Goal: Find specific page/section: Find specific page/section

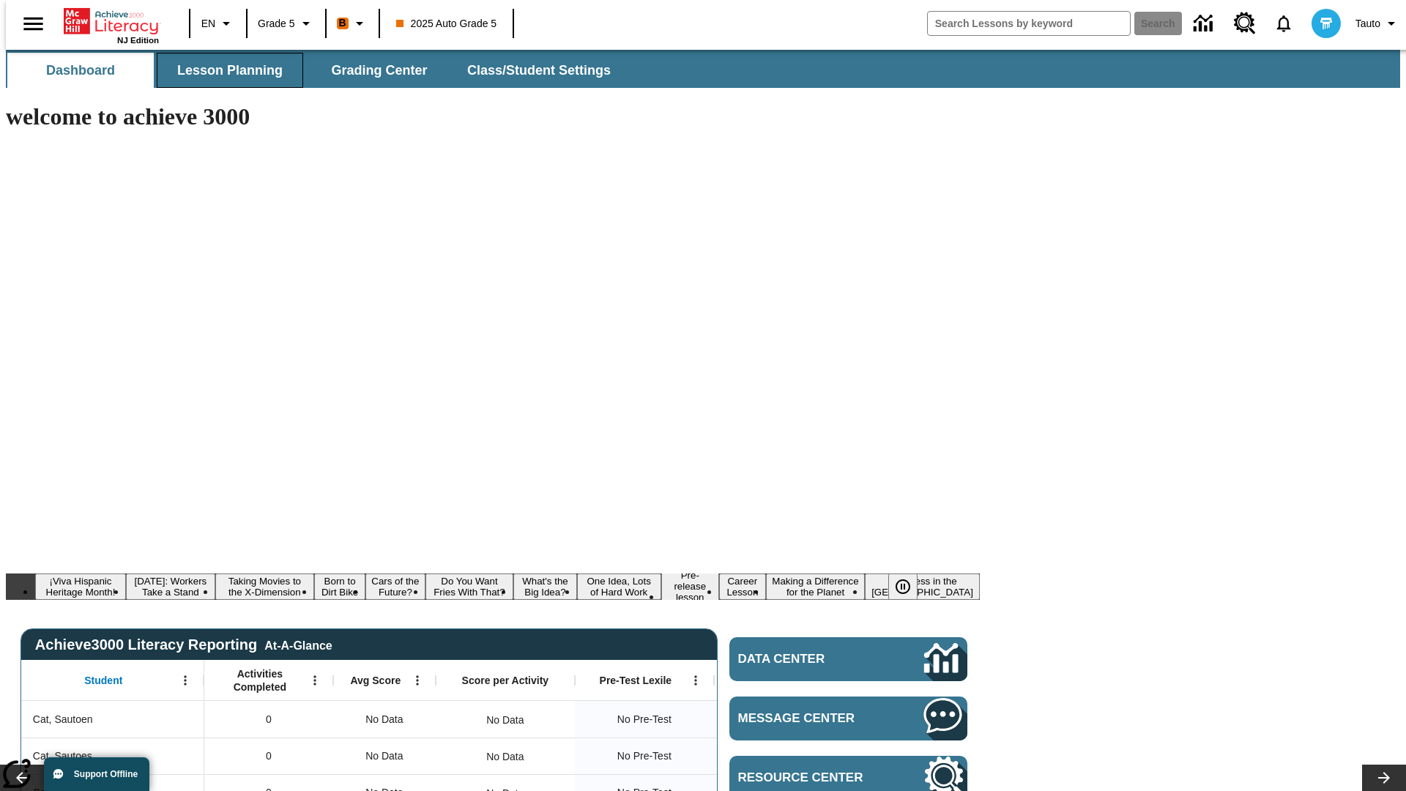
click at [224, 70] on span "Lesson Planning" at bounding box center [229, 70] width 105 height 17
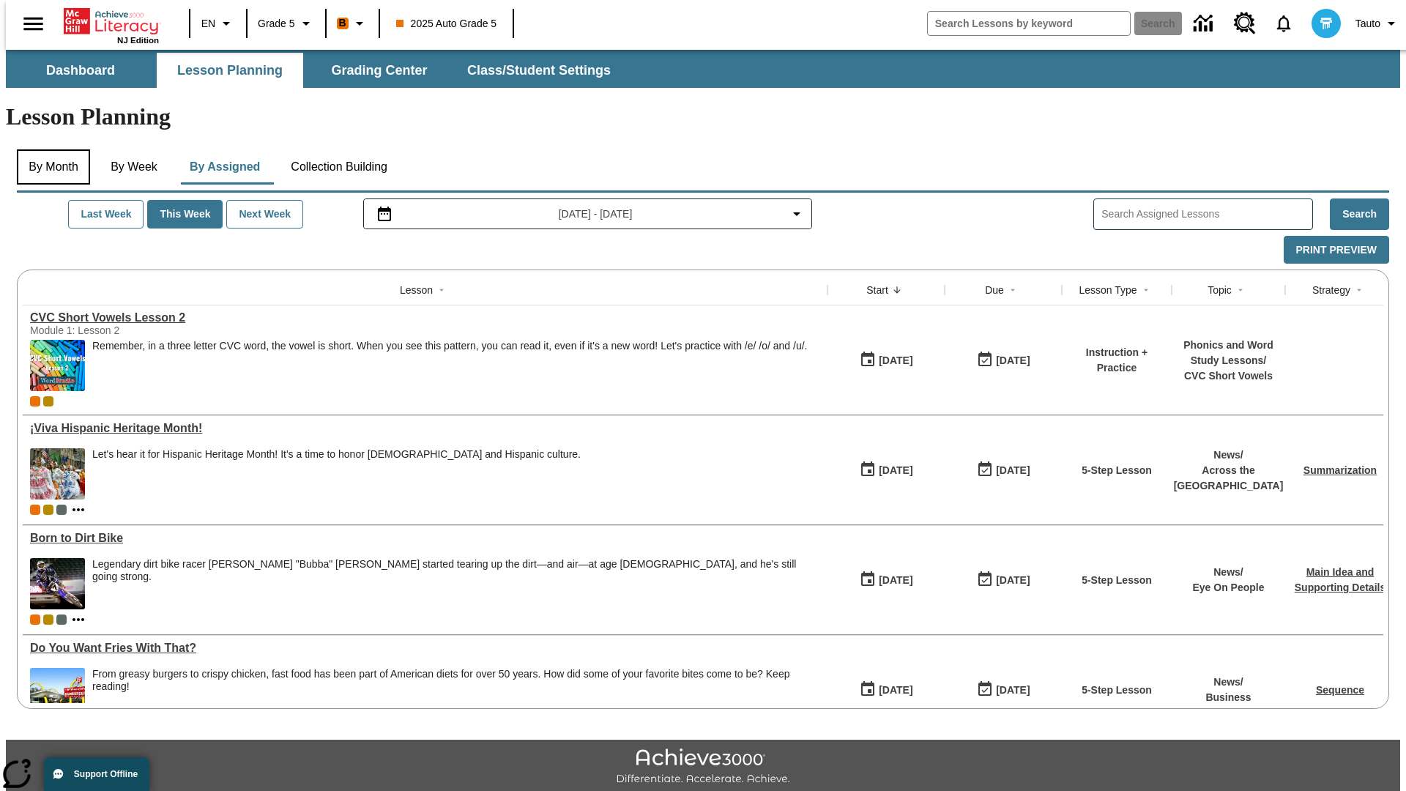
click at [49, 149] on button "By Month" at bounding box center [53, 166] width 73 height 35
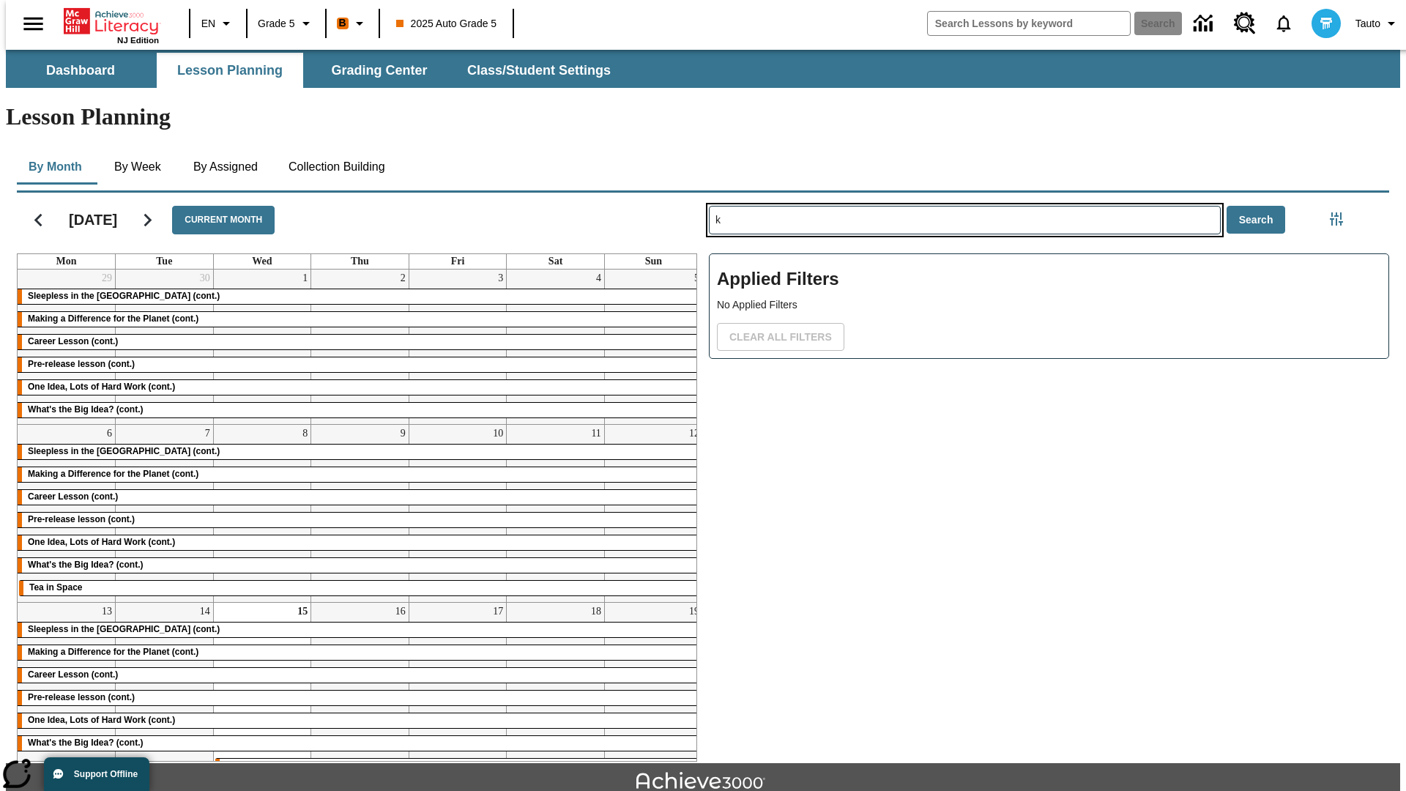
type input "k"
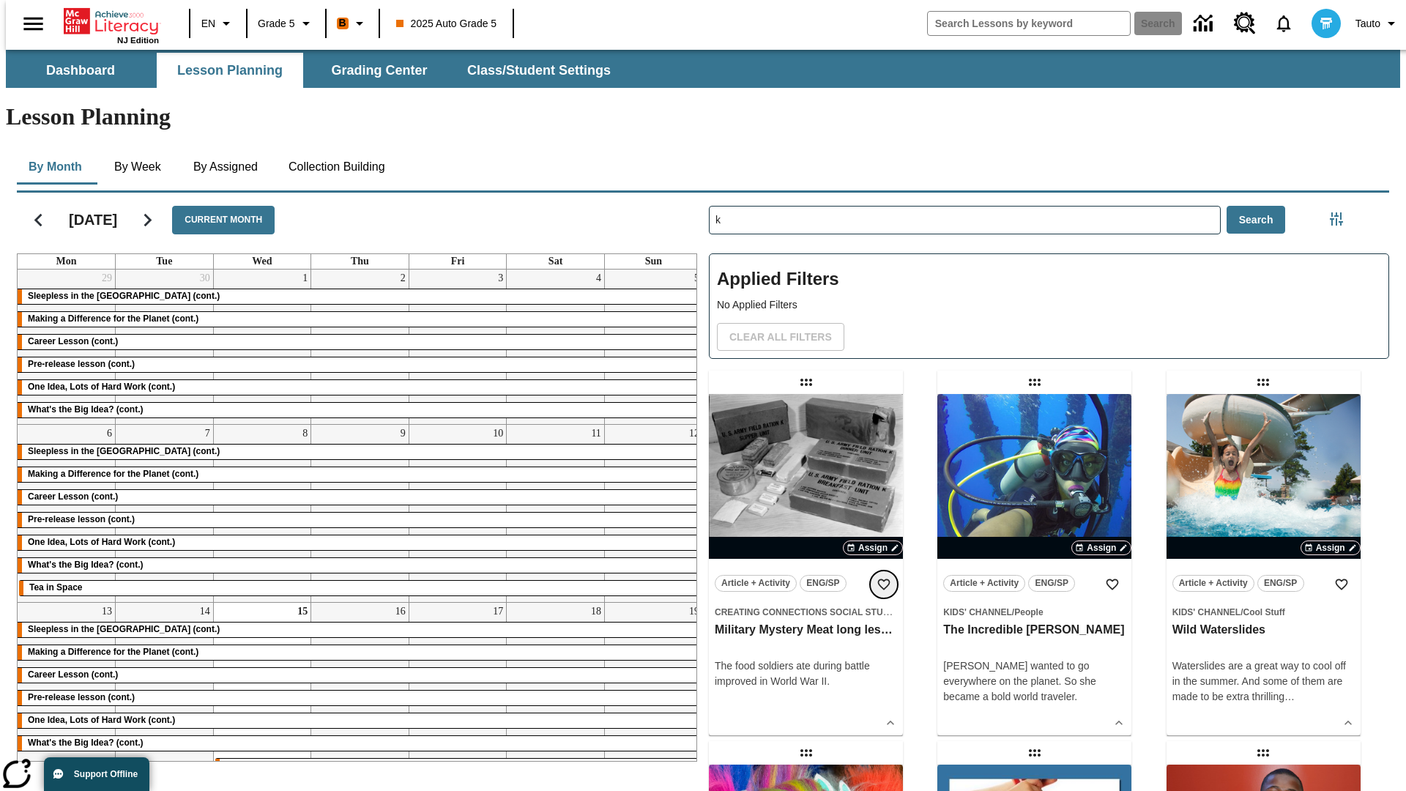
click at [884, 577] on icon "Add to Favorites" at bounding box center [883, 584] width 15 height 15
click at [105, 20] on icon "Home" at bounding box center [112, 21] width 97 height 29
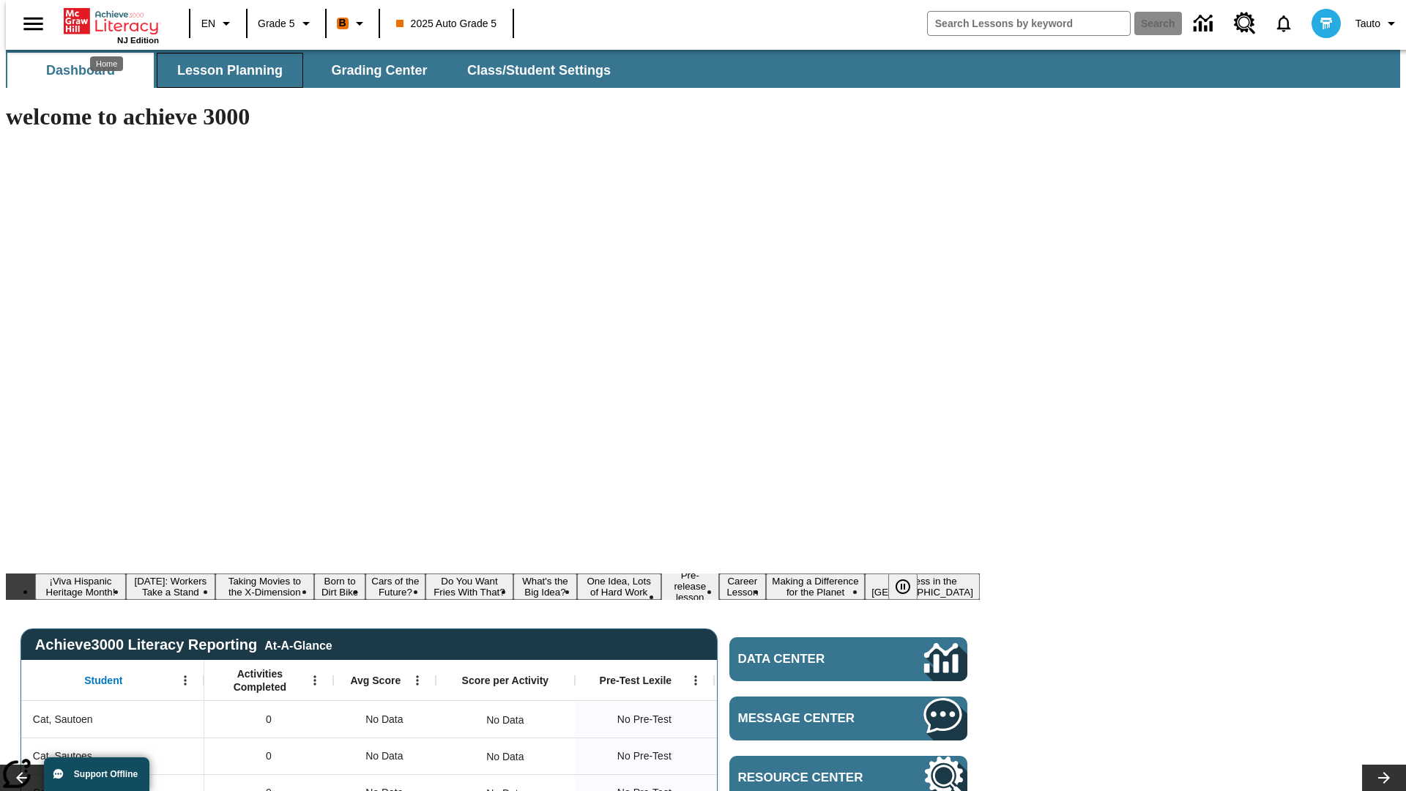
click at [224, 70] on span "Lesson Planning" at bounding box center [229, 70] width 105 height 17
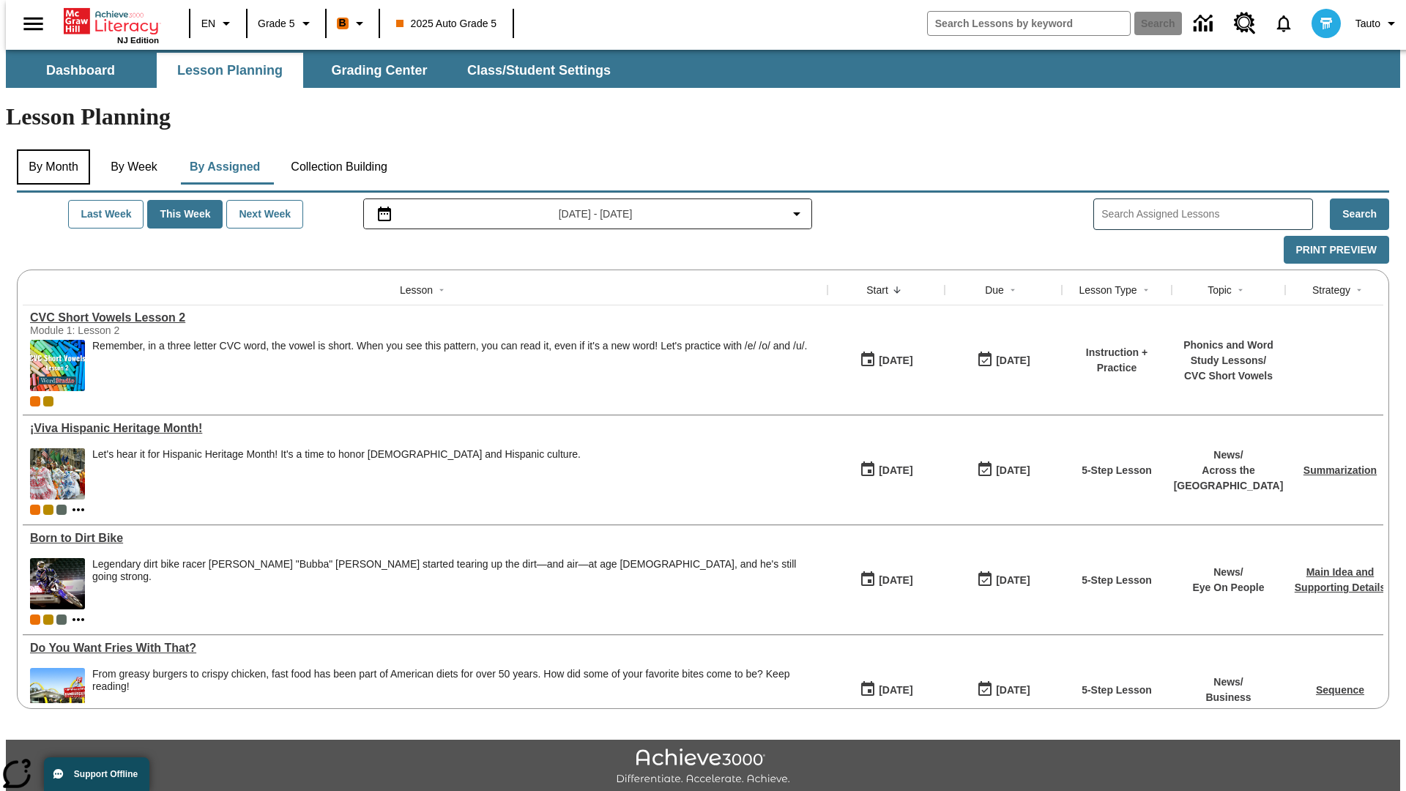
click at [49, 149] on button "By Month" at bounding box center [53, 166] width 73 height 35
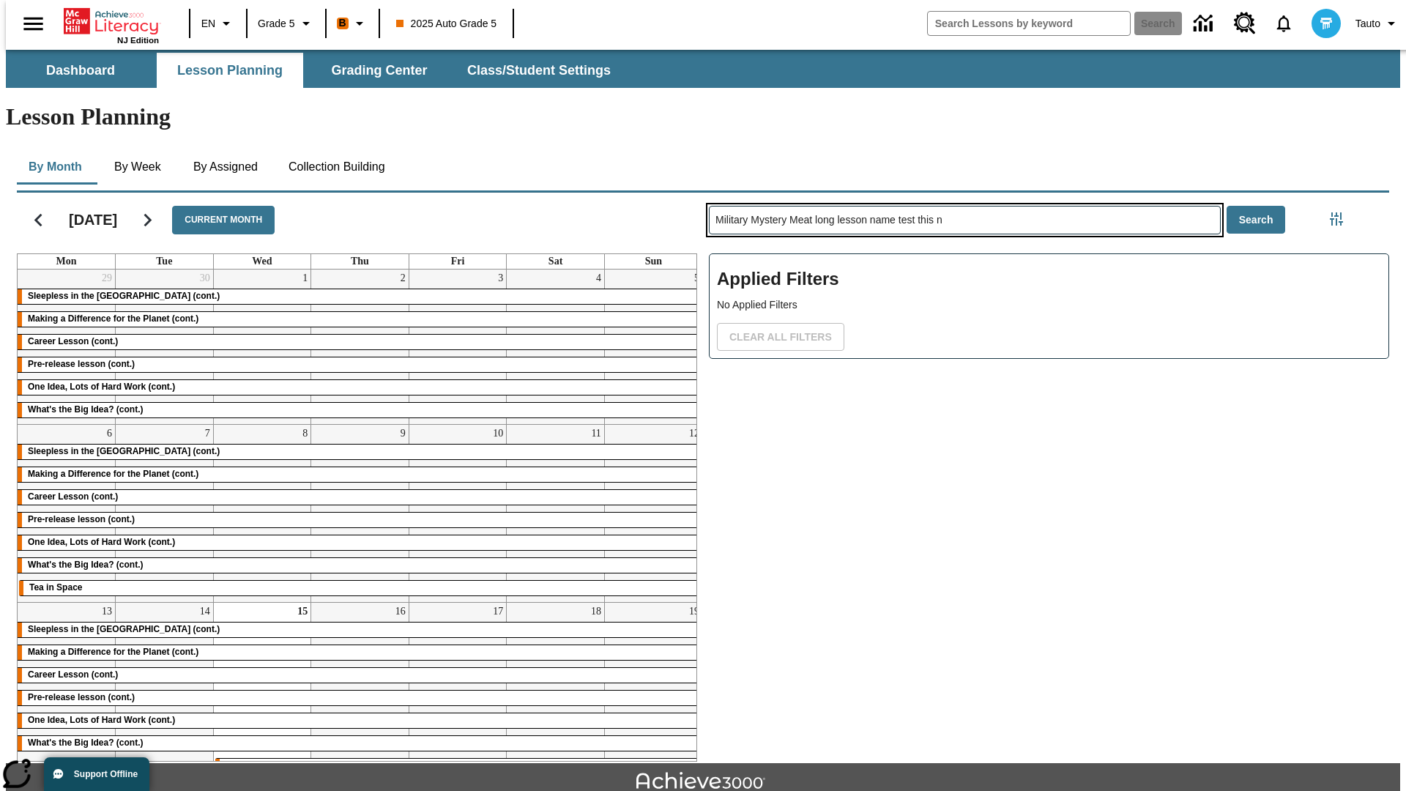
type input "Military Mystery Meat long lesson name test this n"
